Goal: Task Accomplishment & Management: Manage account settings

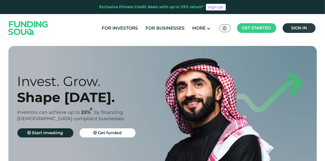
click at [301, 28] on span "Sign in" at bounding box center [299, 28] width 16 height 5
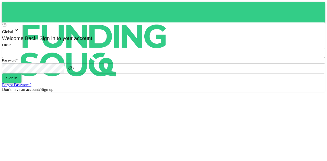
type input "[EMAIL_ADDRESS][PERSON_NAME][DOMAIN_NAME]"
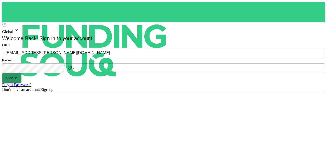
click at [21, 83] on button "Sign in" at bounding box center [11, 77] width 19 height 9
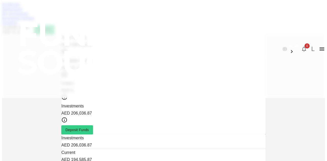
copy div "56,476.93"
click at [29, 16] on link "My Investments" at bounding box center [15, 13] width 27 height 4
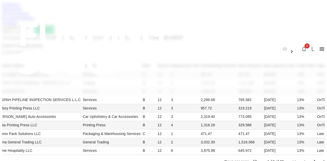
click at [20, 6] on link "Dashboard" at bounding box center [11, 4] width 18 height 4
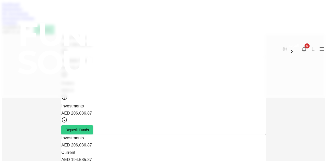
click at [33, 7] on div "Dashboard" at bounding box center [163, 4] width 323 height 5
click at [22, 11] on link "Marketplace" at bounding box center [12, 9] width 20 height 4
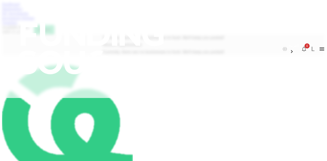
click at [17, 25] on link "Transfers" at bounding box center [9, 22] width 15 height 4
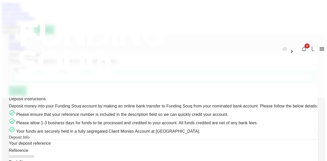
click at [34, 20] on link "Investment Settings" at bounding box center [18, 18] width 32 height 4
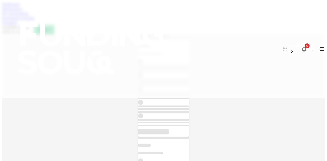
click at [29, 16] on link "My Investments" at bounding box center [15, 13] width 27 height 4
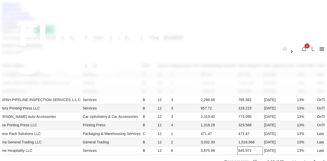
scroll to position [128, 0]
click at [229, 155] on div "Rows per page 10 10 1-10 of 39" at bounding box center [274, 161] width 112 height 13
click at [232, 133] on li "50" at bounding box center [229, 130] width 15 height 9
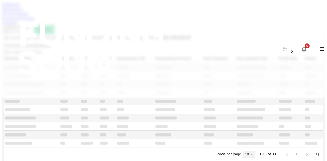
type input "50"
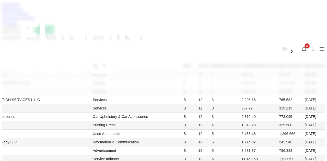
scroll to position [462, 0]
drag, startPoint x: 187, startPoint y: 141, endPoint x: 171, endPoint y: 77, distance: 66.0
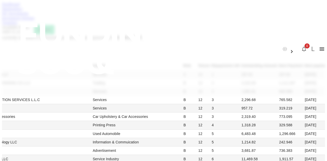
click at [20, 6] on link "Dashboard" at bounding box center [11, 4] width 18 height 4
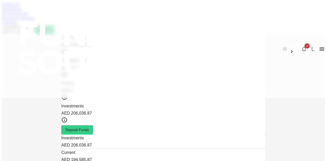
click at [22, 11] on link "Marketplace" at bounding box center [12, 9] width 20 height 4
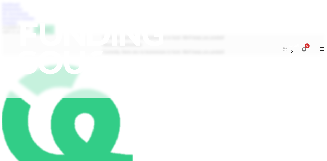
click at [29, 16] on link "My Investments" at bounding box center [15, 13] width 27 height 4
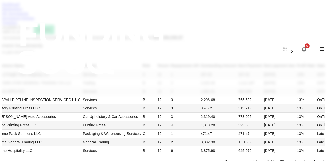
click at [34, 20] on link "Investment Settings" at bounding box center [18, 18] width 32 height 4
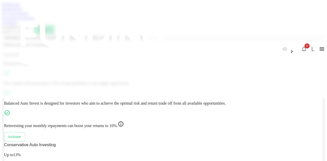
scroll to position [110, 0]
drag, startPoint x: 174, startPoint y: 19, endPoint x: 170, endPoint y: 26, distance: 7.6
click at [174, 19] on div "العربية 0 L" at bounding box center [163, 49] width 327 height 98
click at [17, 25] on link "Transfers" at bounding box center [9, 22] width 15 height 4
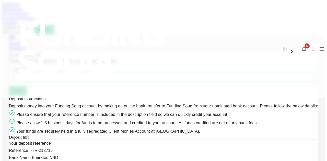
scroll to position [151, 0]
click at [20, 6] on link "Dashboard" at bounding box center [11, 4] width 18 height 4
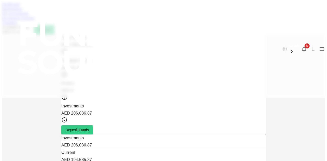
scroll to position [50, 0]
click at [22, 11] on link "Marketplace" at bounding box center [12, 9] width 20 height 4
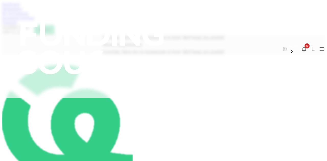
click at [29, 16] on link "My Investments" at bounding box center [15, 13] width 27 height 4
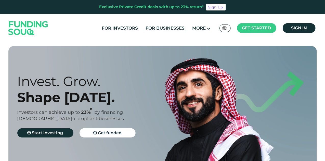
click at [299, 33] on div "For Investors For Businesses More About Us Global عربي" at bounding box center [162, 28] width 311 height 28
click at [304, 28] on span "Sign in" at bounding box center [299, 28] width 16 height 5
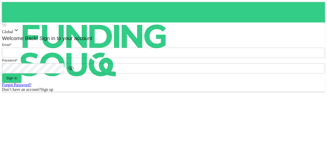
type input "[EMAIL_ADDRESS][PERSON_NAME][DOMAIN_NAME]"
click at [145, 92] on form "Email * email mohanad.y.yasin@hotmail.com email Password * password password Si…" at bounding box center [163, 67] width 323 height 50
click at [144, 92] on form "Email email mohanad.y.yasin@hotmail.com email Password password password Sign i…" at bounding box center [163, 67] width 323 height 50
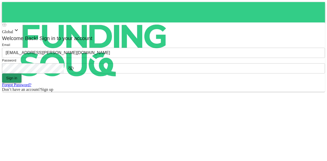
click at [21, 83] on button "Sign in" at bounding box center [11, 77] width 19 height 9
click at [142, 92] on form "Email email mohanad.y.yasin@hotmail.com email Password password password Loadin…" at bounding box center [163, 67] width 323 height 50
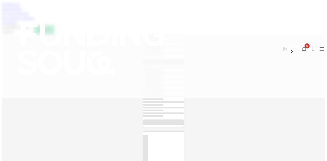
click at [143, 130] on div at bounding box center [163, 131] width 41 height 3
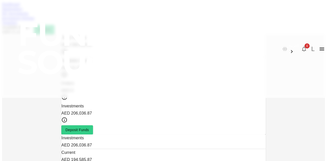
drag, startPoint x: 235, startPoint y: 75, endPoint x: 215, endPoint y: 72, distance: 20.4
click at [17, 25] on link "Transfers" at bounding box center [9, 22] width 15 height 4
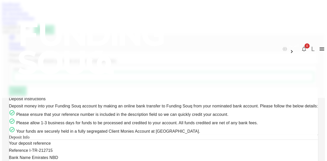
click at [33, 7] on div "Dashboard" at bounding box center [163, 4] width 323 height 5
click at [20, 6] on link "Dashboard" at bounding box center [11, 4] width 18 height 4
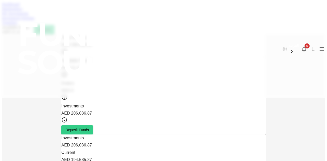
click at [61, 30] on div "Dashboard Marketplace My Investments Investment Settings Transfers Available Fu…" at bounding box center [163, 18] width 323 height 32
click at [22, 11] on link "Marketplace" at bounding box center [12, 9] width 20 height 4
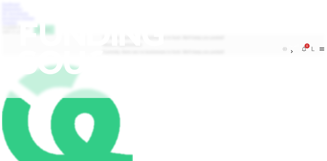
click at [29, 16] on link "My Investments" at bounding box center [15, 13] width 27 height 4
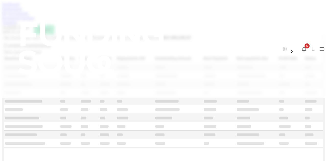
click at [34, 20] on link "Investment Settings" at bounding box center [18, 18] width 32 height 4
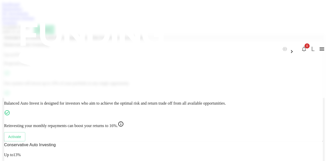
click at [17, 25] on link "Transfers" at bounding box center [9, 22] width 15 height 4
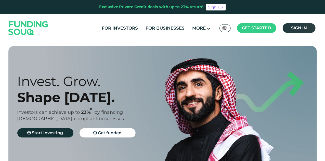
click at [287, 26] on link "Sign in" at bounding box center [299, 28] width 33 height 10
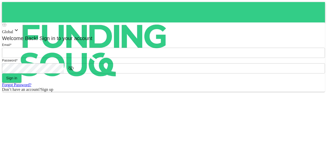
type input "[EMAIL_ADDRESS][PERSON_NAME][DOMAIN_NAME]"
click at [155, 92] on form "Email email [EMAIL_ADDRESS][PERSON_NAME][DOMAIN_NAME] email Password password p…" at bounding box center [163, 67] width 323 height 50
click at [21, 83] on button "Sign in" at bounding box center [11, 77] width 19 height 9
